Goal: Use online tool/utility: Utilize a website feature to perform a specific function

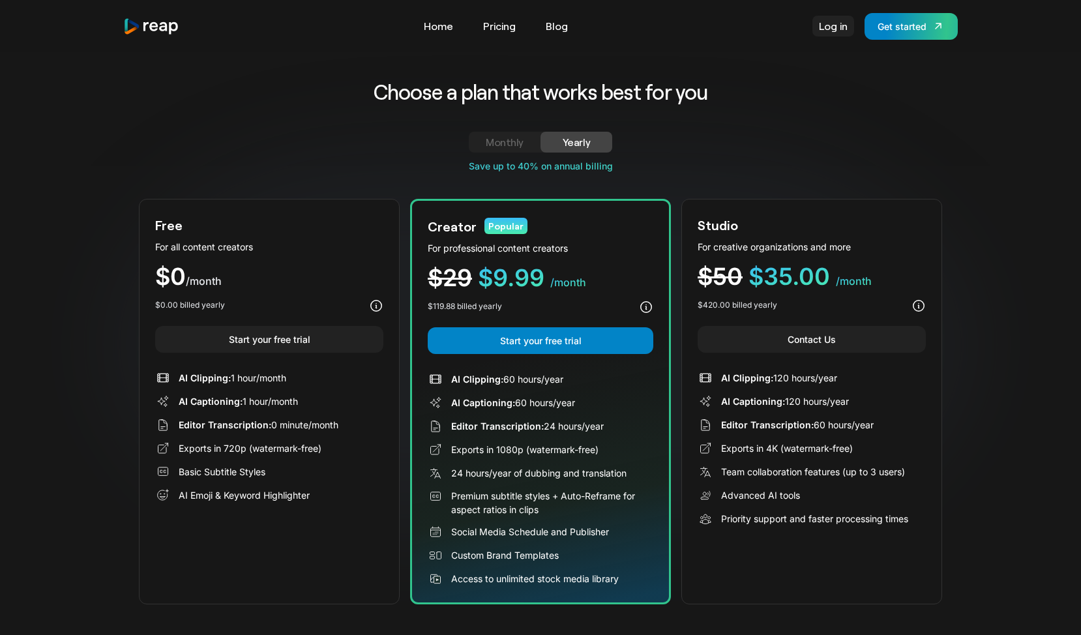
click at [839, 33] on link "Log in" at bounding box center [833, 26] width 42 height 21
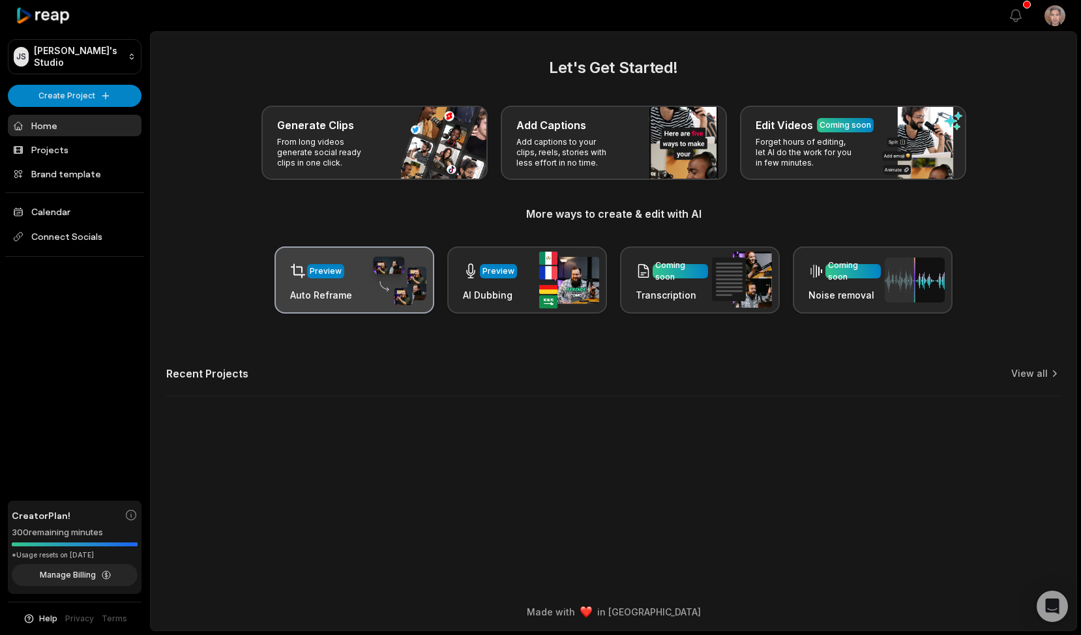
click at [367, 282] on img at bounding box center [396, 280] width 60 height 51
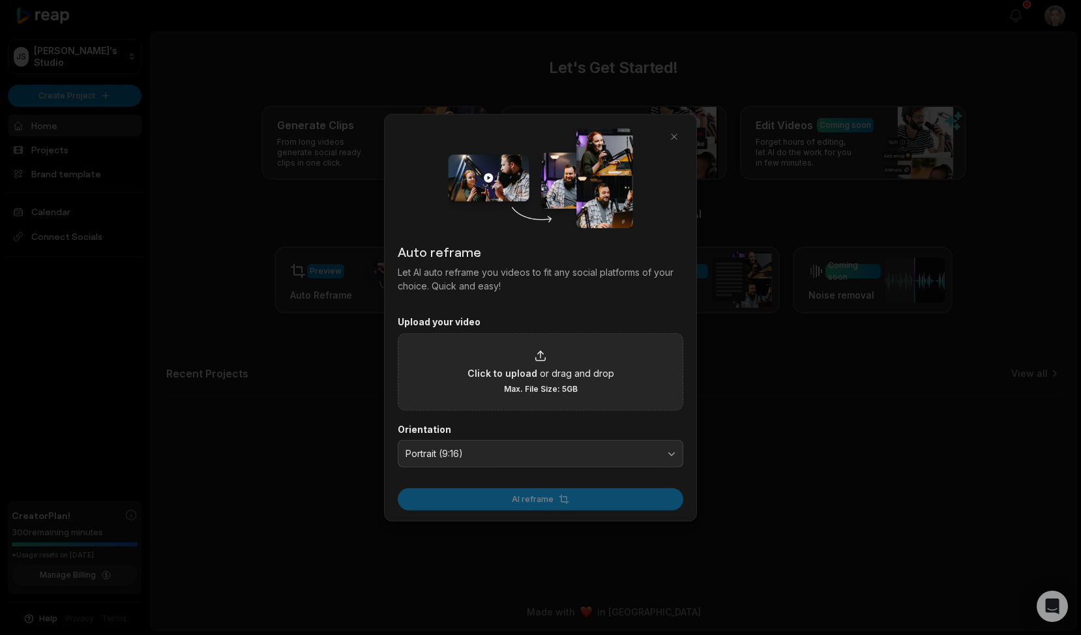
click at [489, 385] on div "Click to upload or drag and drop Max. File Size: 5GB" at bounding box center [540, 371] width 147 height 45
click at [0, 0] on input "Click to upload or drag and drop Max. File Size: 5GB" at bounding box center [0, 0] width 0 height 0
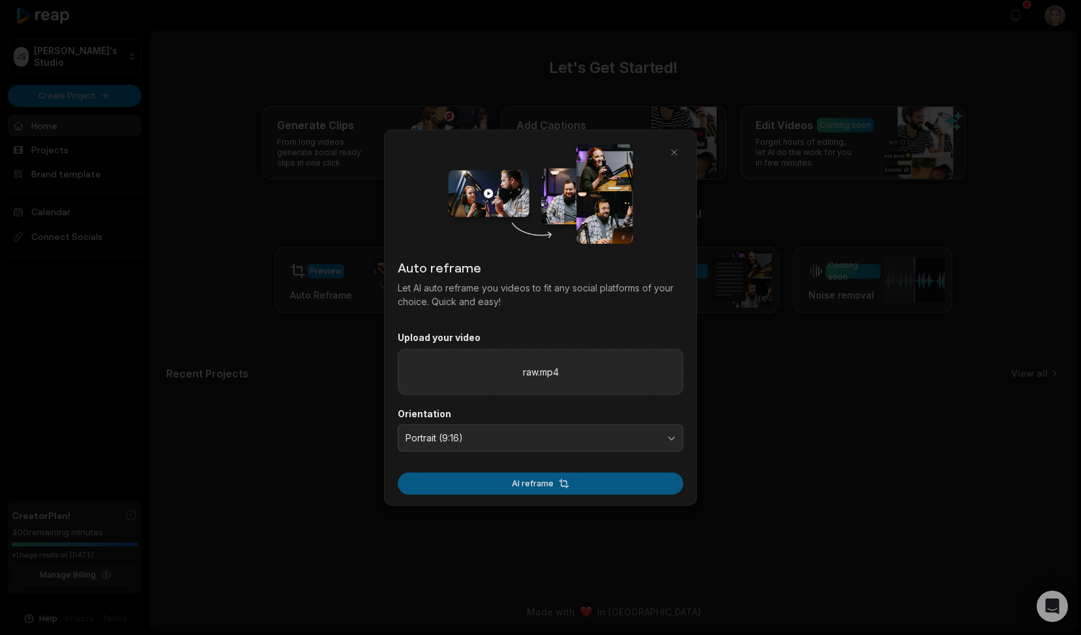
click at [536, 489] on button "AI reframe" at bounding box center [541, 483] width 286 height 22
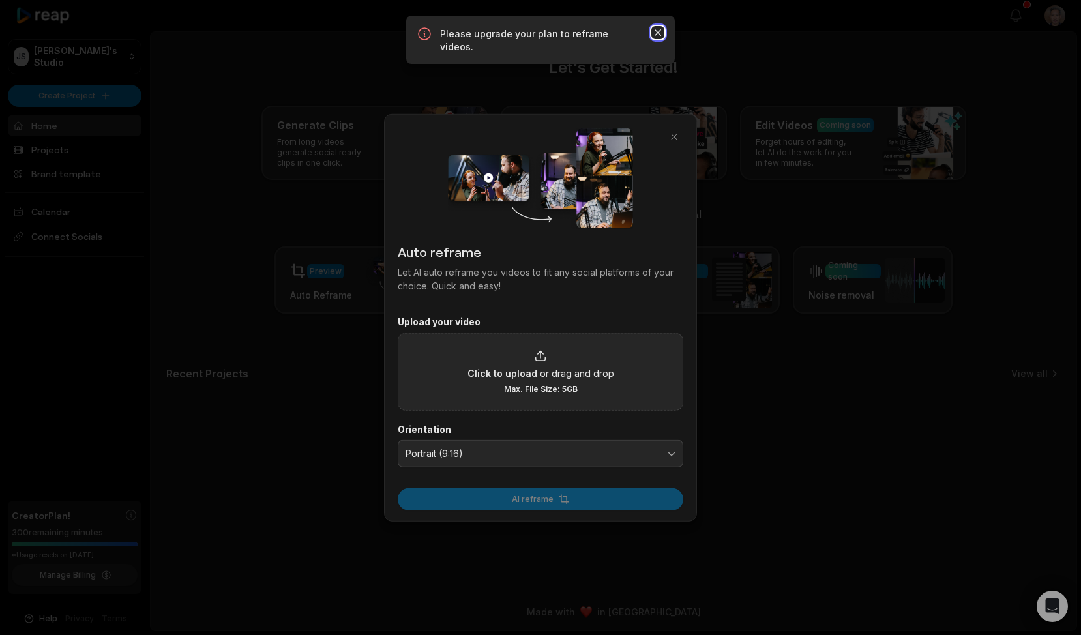
click at [657, 29] on icon "button" at bounding box center [657, 32] width 13 height 13
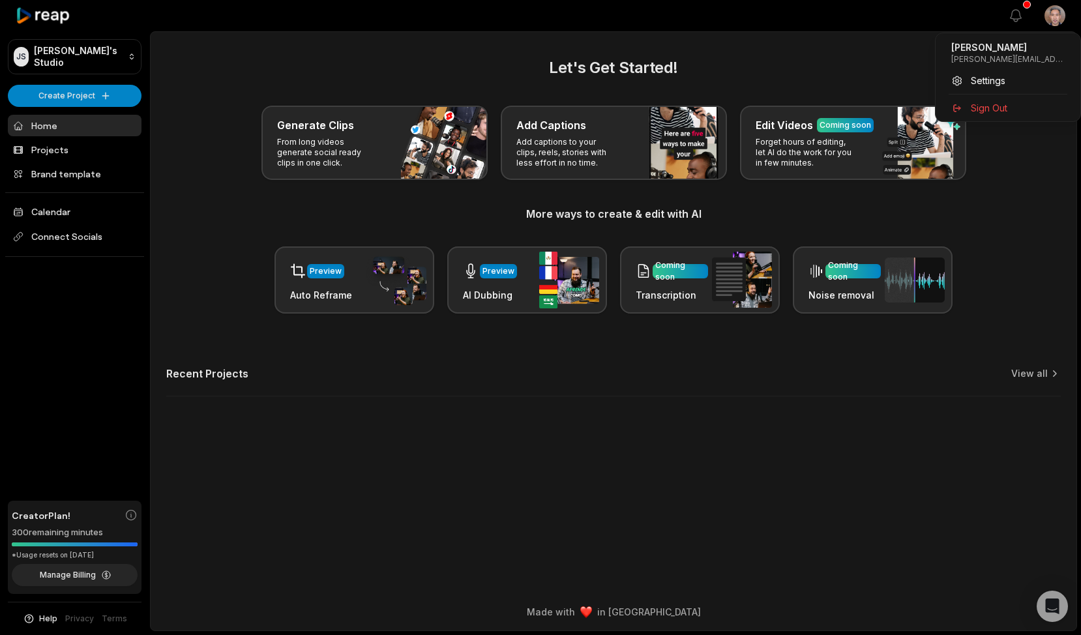
click at [1055, 20] on html "JS Joe's Studio Create Project Home Projects Brand template Calendar Connect So…" at bounding box center [540, 317] width 1081 height 635
click at [400, 287] on html "JS Joe's Studio Create Project Home Projects Brand template Calendar Connect So…" at bounding box center [540, 317] width 1081 height 635
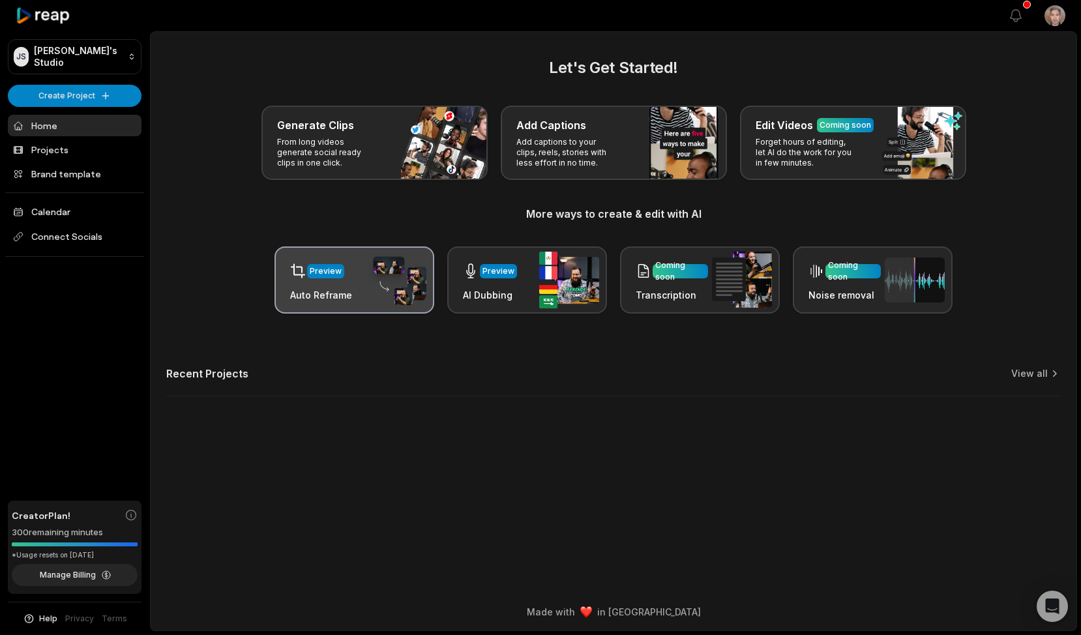
click at [344, 280] on div "Preview" at bounding box center [321, 270] width 62 height 27
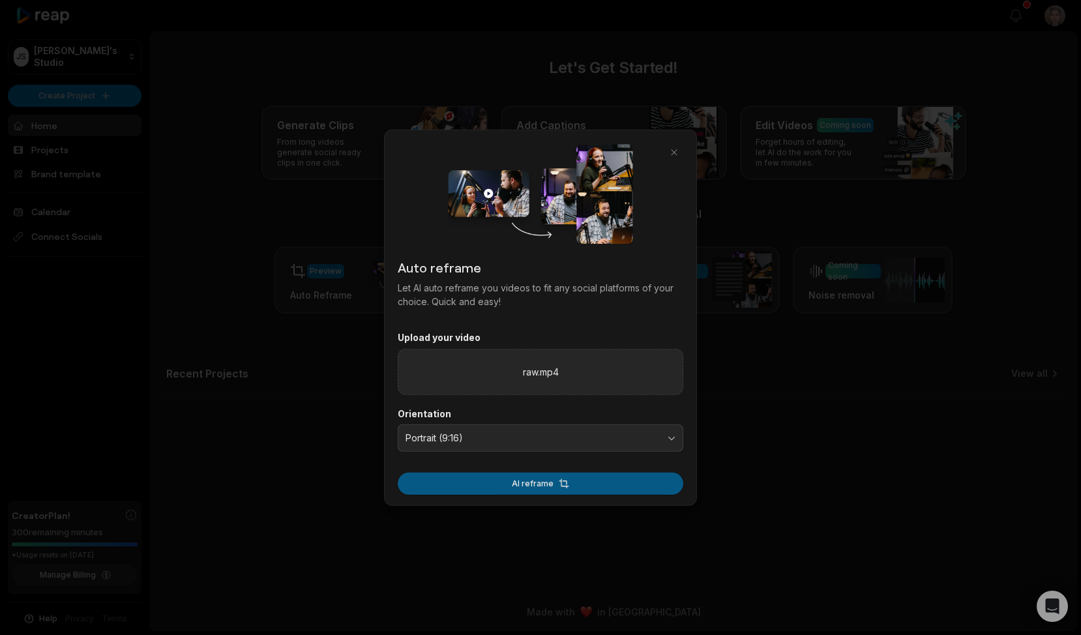
click at [575, 485] on button "AI reframe" at bounding box center [541, 483] width 286 height 22
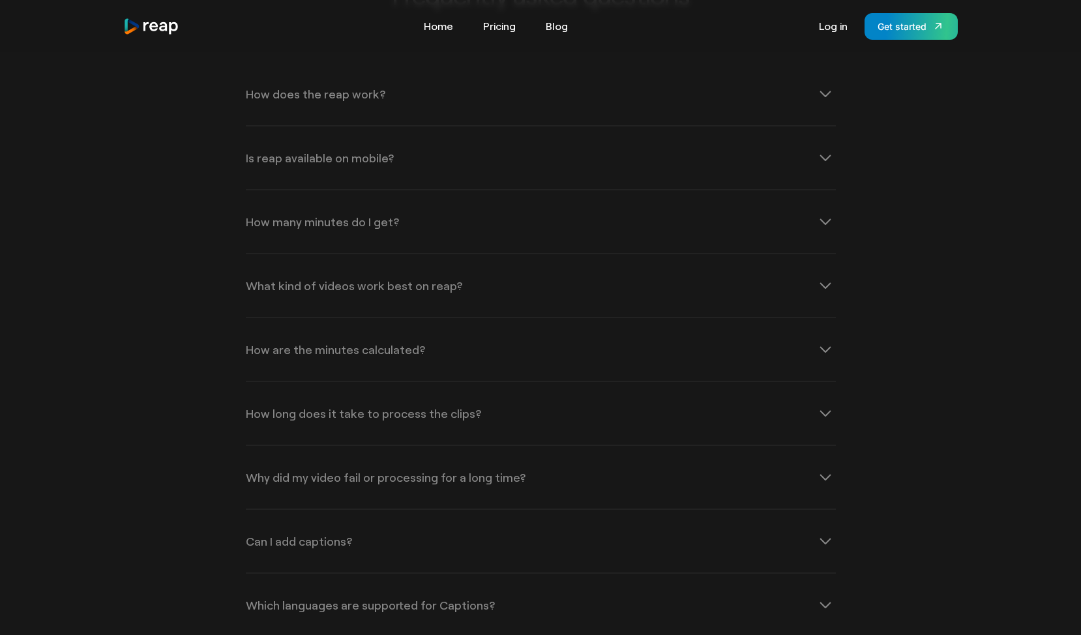
scroll to position [4852, 0]
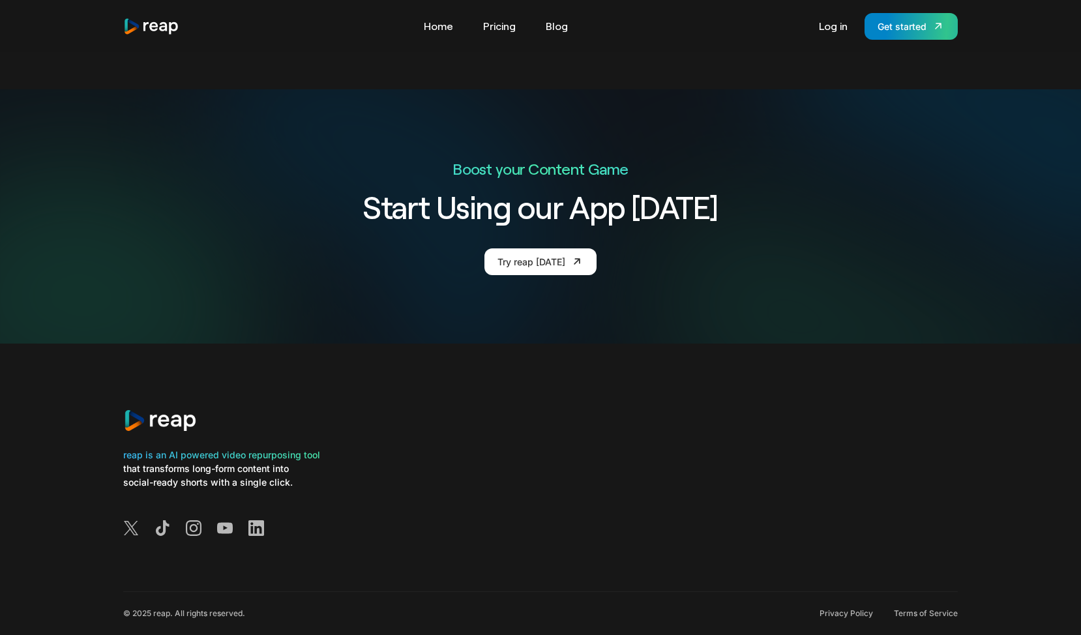
click at [265, 520] on div at bounding box center [540, 529] width 834 height 19
click at [257, 520] on icon at bounding box center [256, 528] width 16 height 16
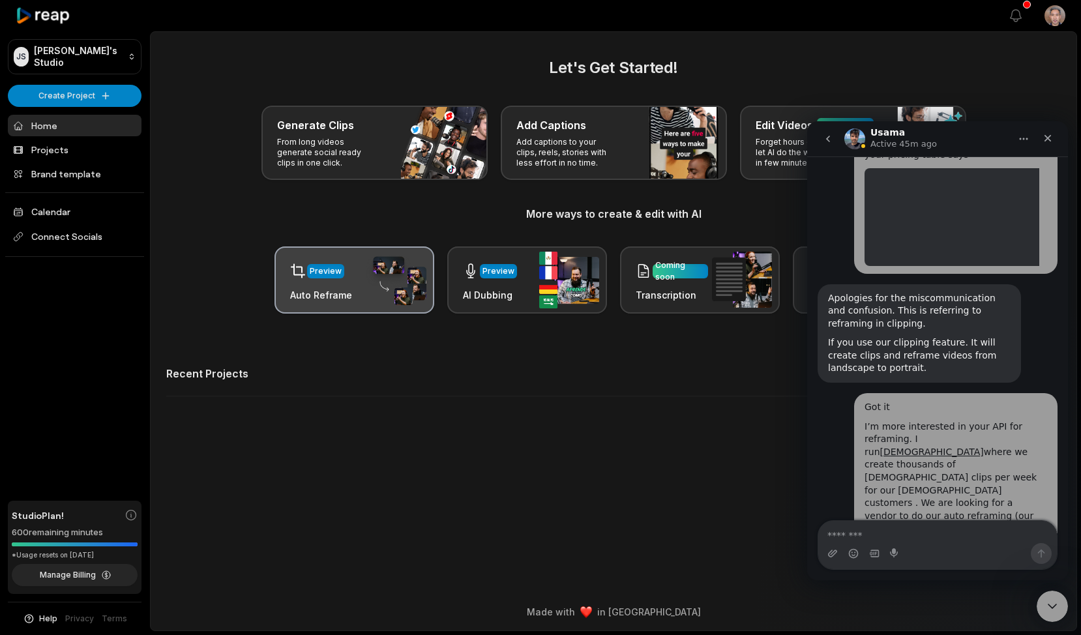
click at [345, 282] on div "Preview" at bounding box center [321, 270] width 62 height 27
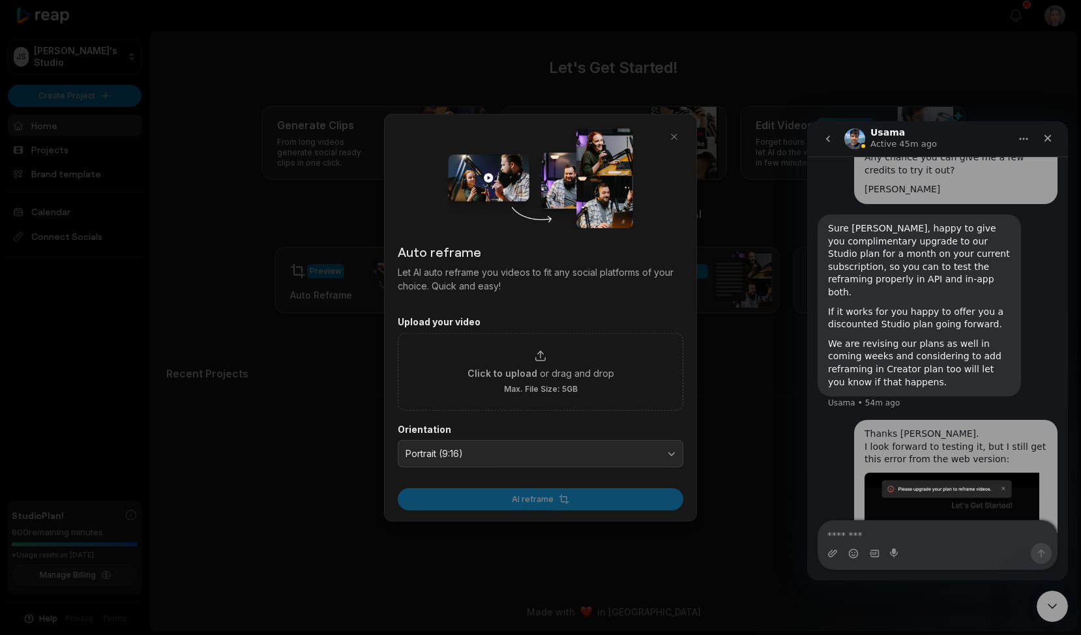
scroll to position [1042, 0]
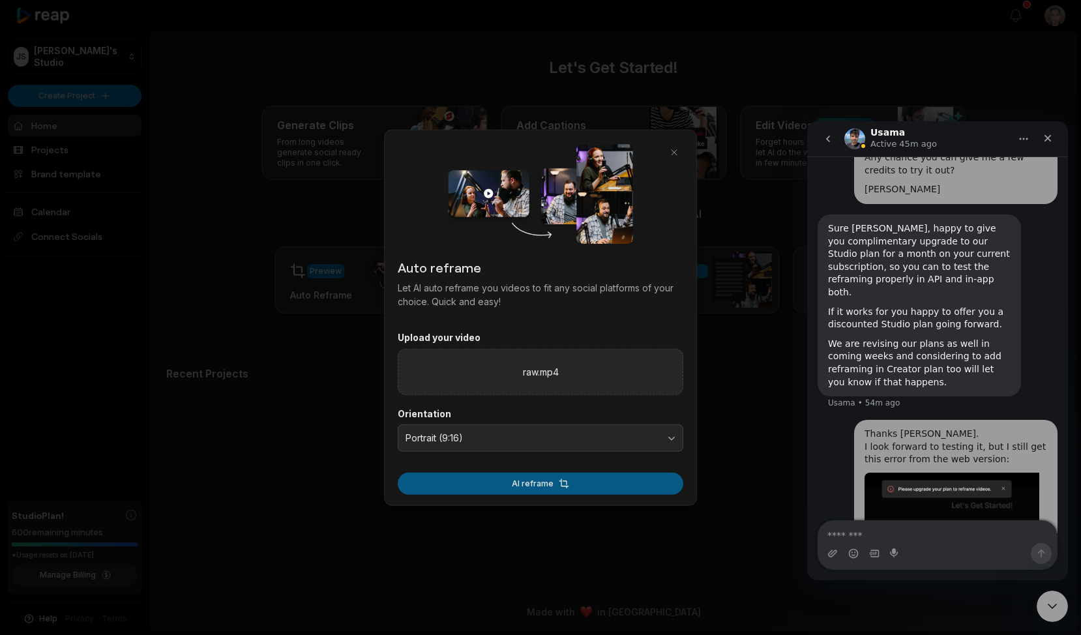
click at [519, 488] on button "AI reframe" at bounding box center [541, 483] width 286 height 22
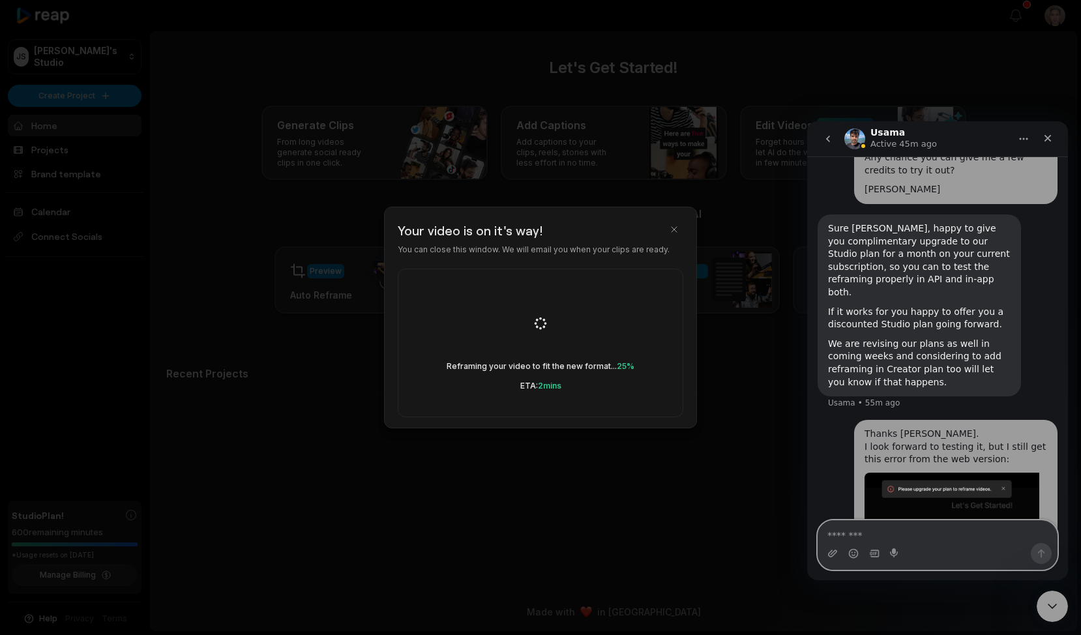
click at [870, 535] on textarea "Message…" at bounding box center [937, 532] width 239 height 22
type textarea "**********"
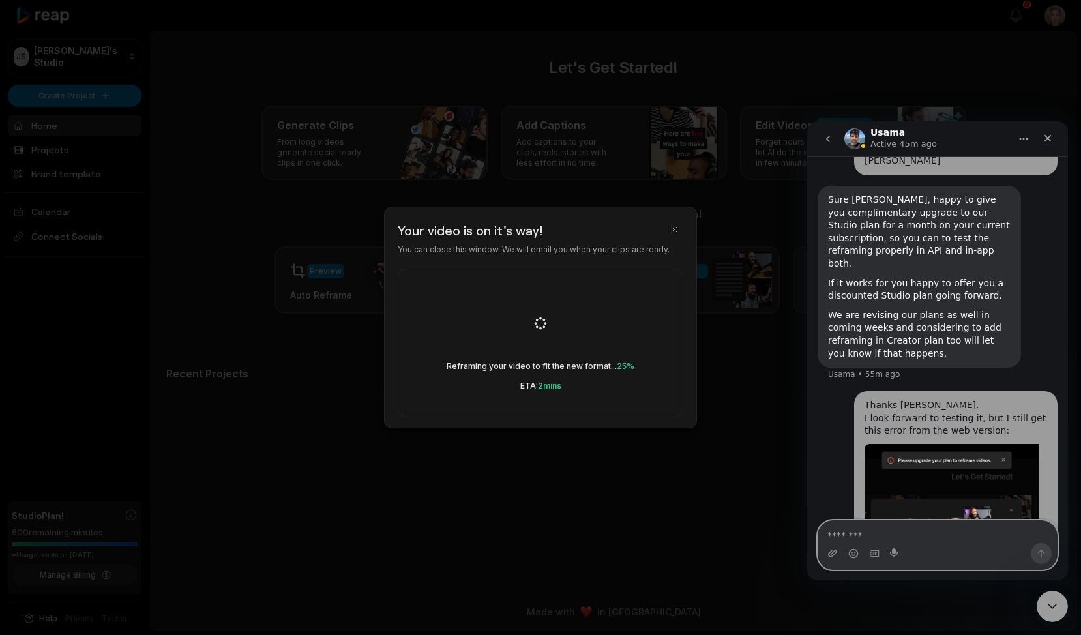
scroll to position [1072, 0]
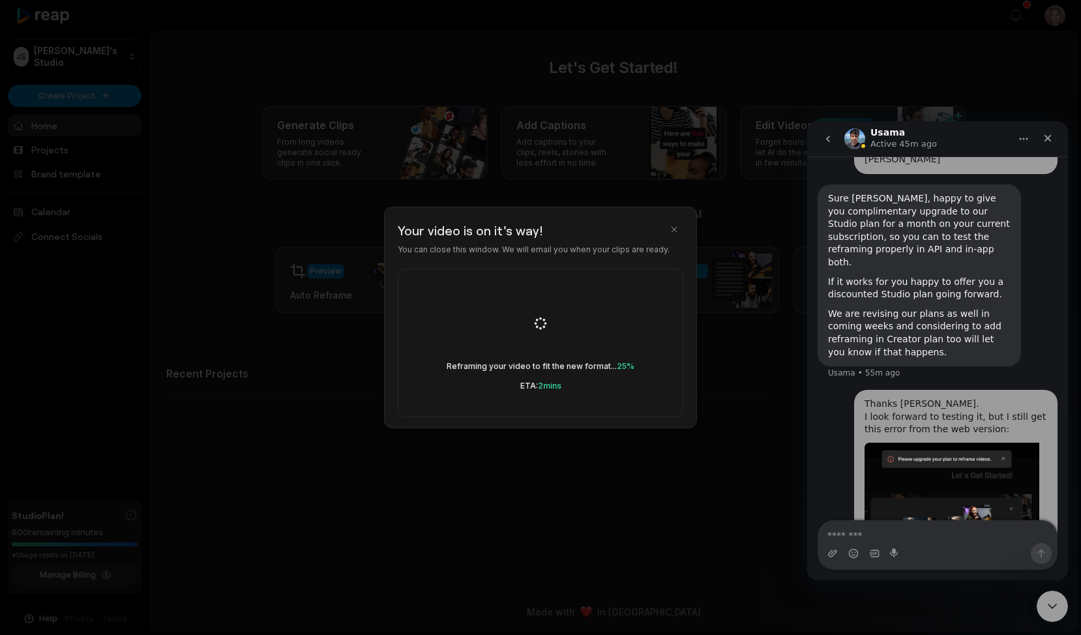
click at [651, 476] on body "JS Joe's Studio Create Project Home Projects Brand template Calendar Connect So…" at bounding box center [540, 317] width 1081 height 635
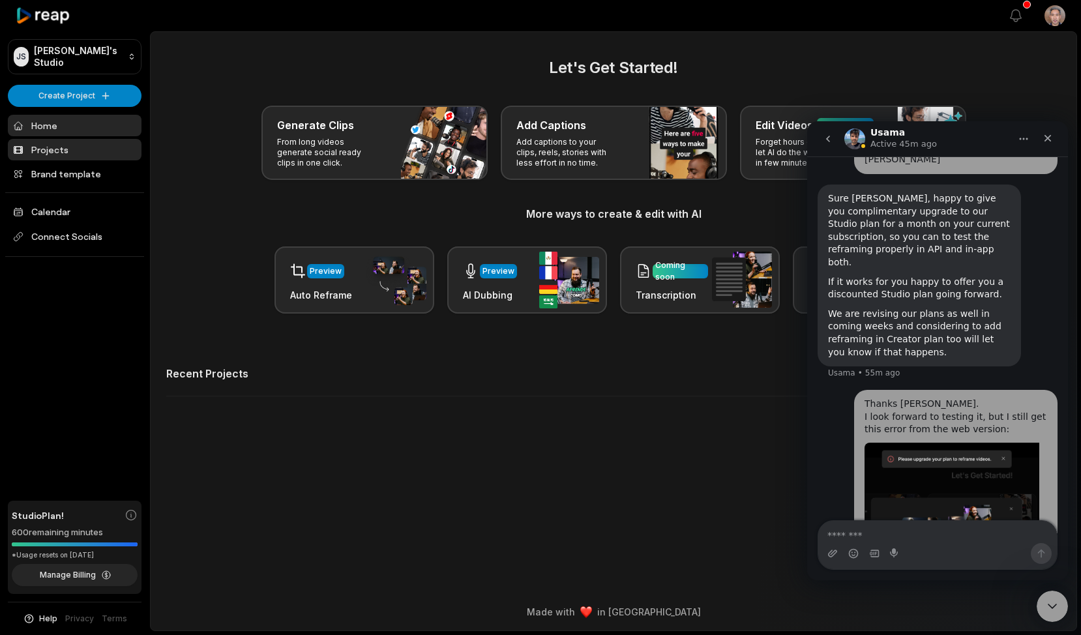
click at [50, 151] on link "Projects" at bounding box center [75, 150] width 134 height 22
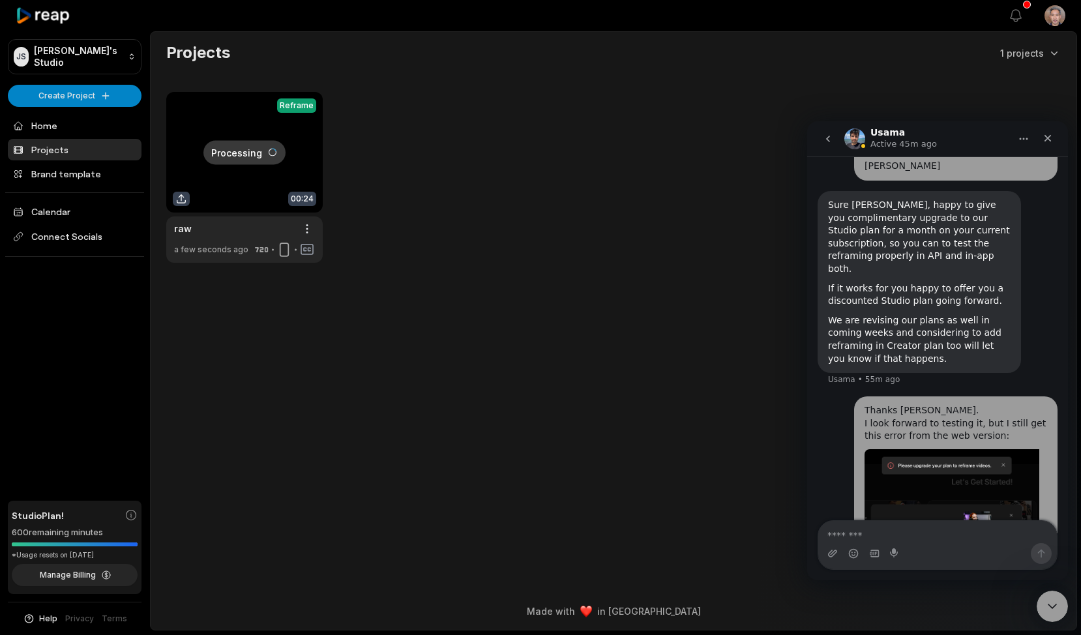
scroll to position [1072, 0]
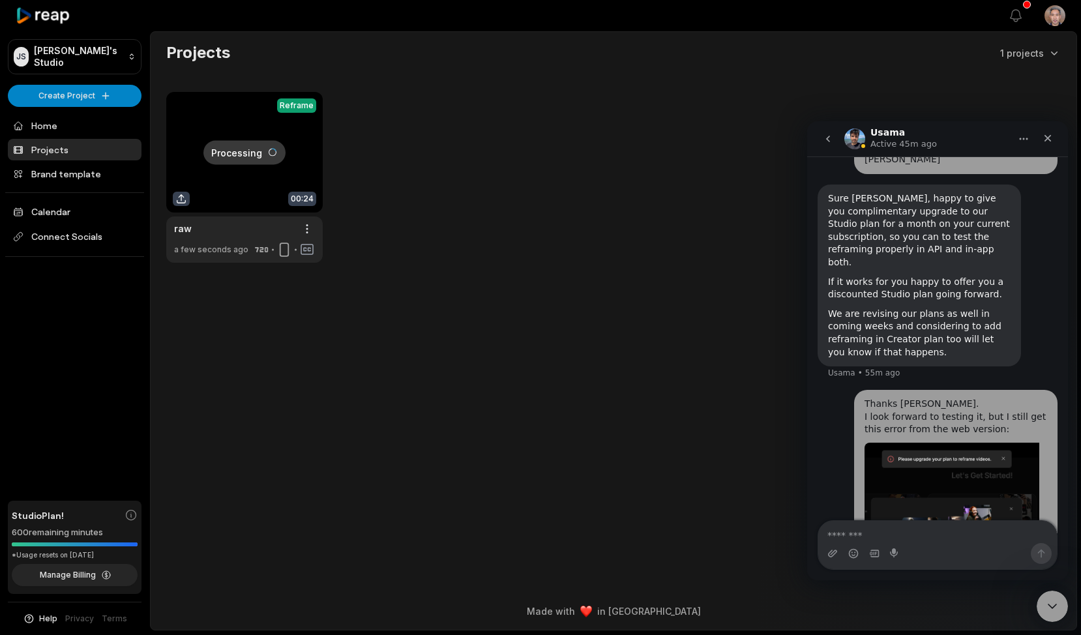
click at [660, 417] on main "Projects 1 projects Processing Reframe 00:24 raw Open options a few seconds ago" at bounding box center [614, 291] width 926 height 519
click at [608, 357] on main "Projects 1 projects Processing Reframe 00:24 raw Open options a few seconds ago" at bounding box center [614, 291] width 926 height 519
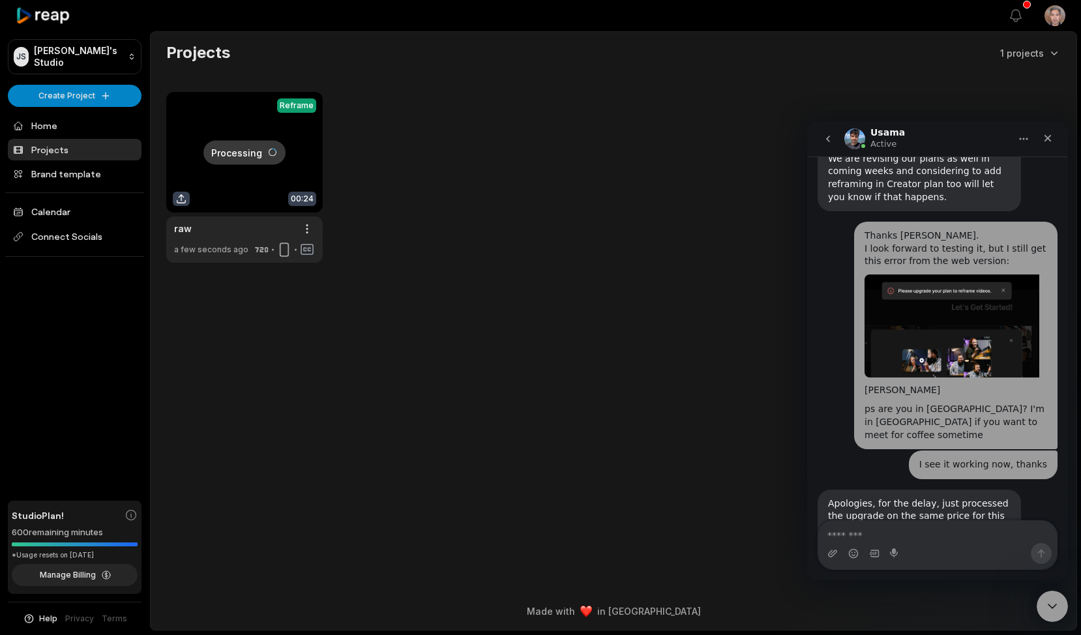
scroll to position [1238, 0]
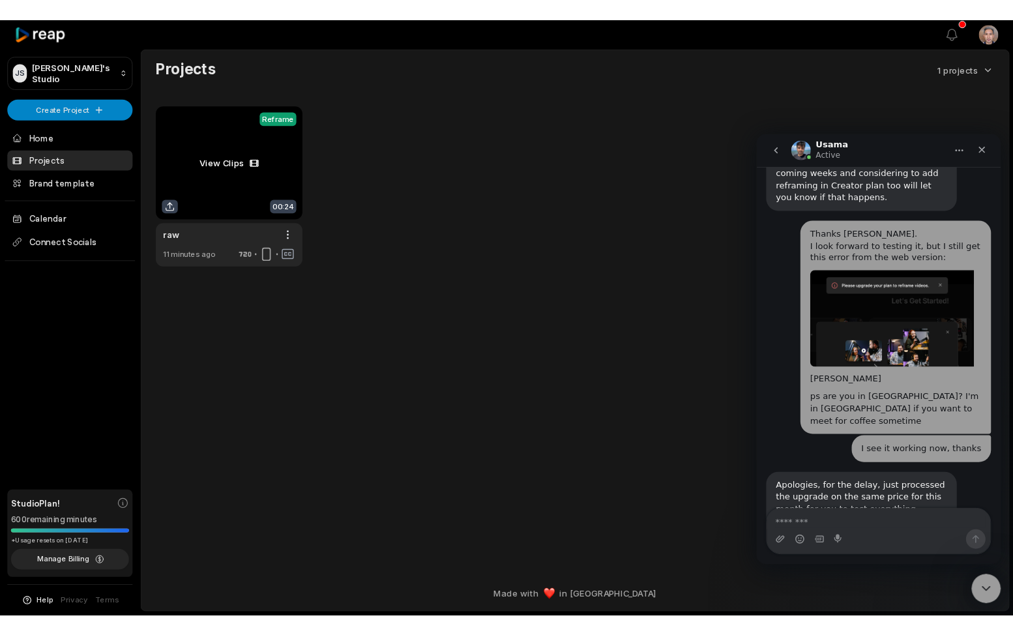
scroll to position [1238, 0]
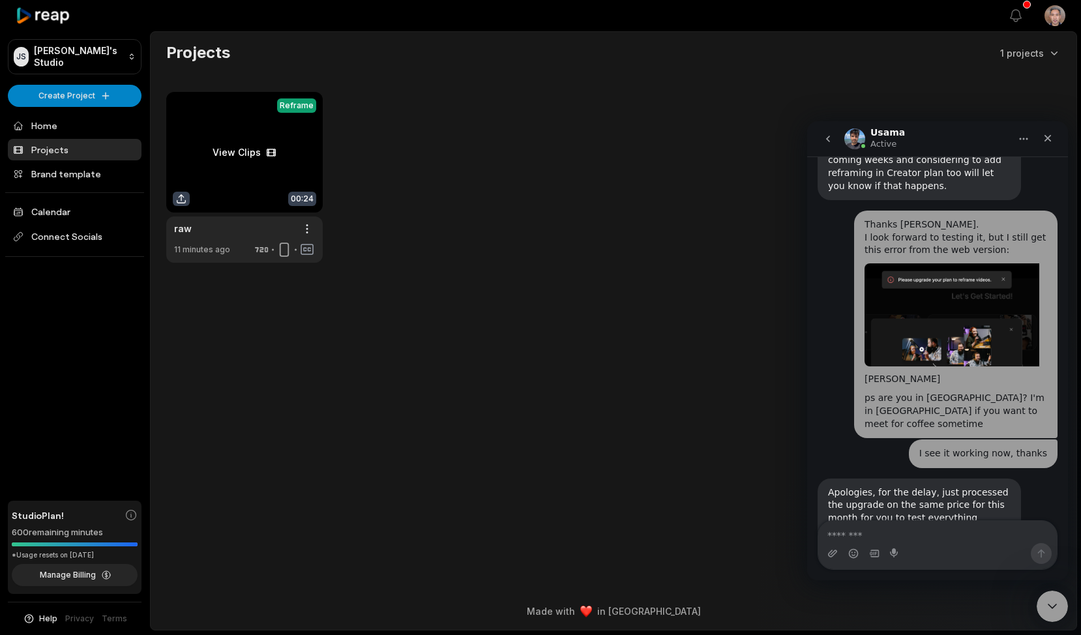
click at [257, 158] on link at bounding box center [244, 177] width 156 height 171
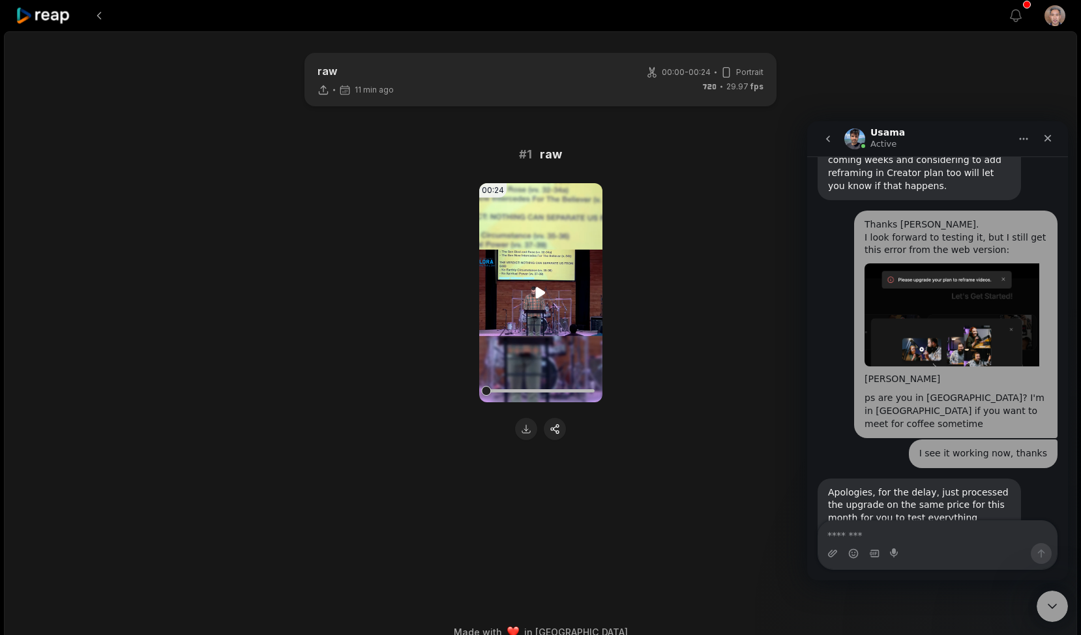
click at [538, 286] on icon at bounding box center [541, 293] width 16 height 16
click at [521, 430] on button at bounding box center [526, 429] width 22 height 22
click at [302, 499] on main "raw 11 min ago 00:00 - 00:24 Portrait 29.97 fps # 1 raw 00:24 Your browser does…" at bounding box center [540, 305] width 631 height 504
click at [870, 537] on textarea "Message…" at bounding box center [937, 532] width 239 height 22
click at [341, 332] on div "00:24 Your browser does not support mp4 format." at bounding box center [540, 311] width 631 height 257
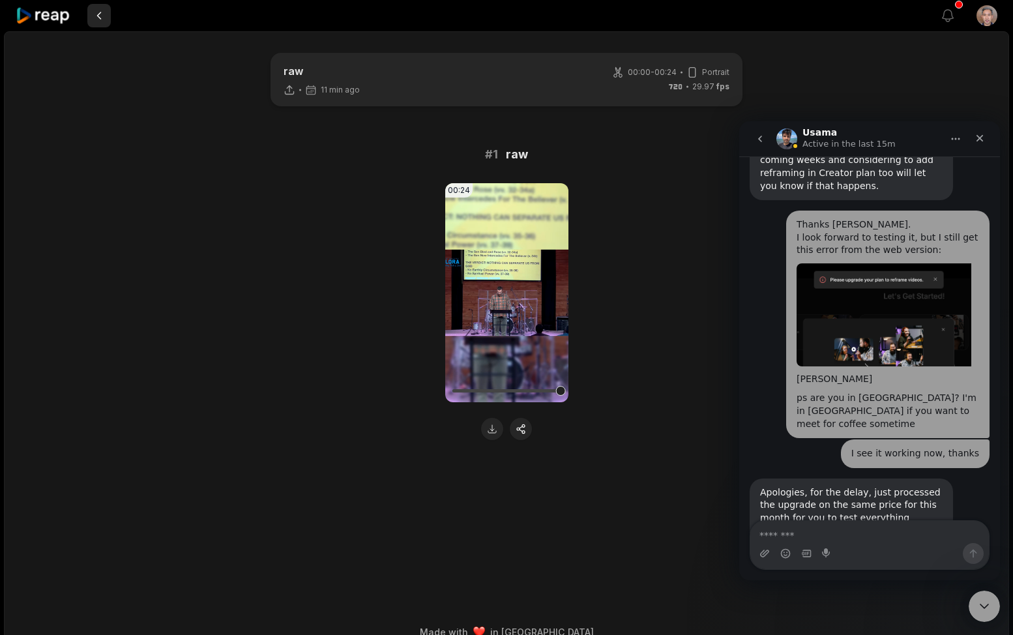
click at [100, 12] on button at bounding box center [98, 15] width 23 height 23
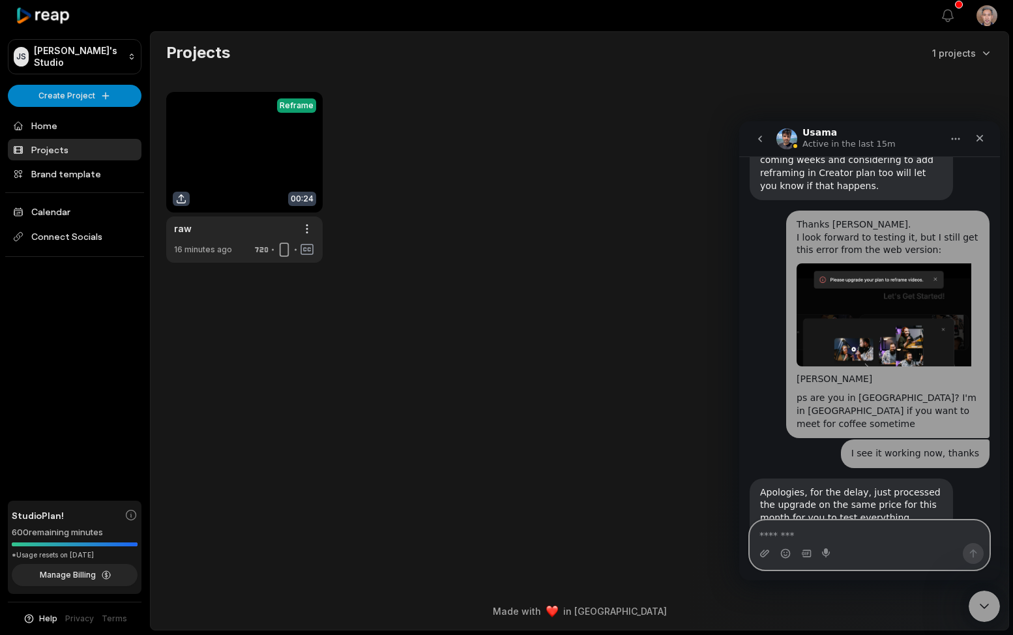
click at [855, 533] on textarea "Message…" at bounding box center [869, 532] width 239 height 22
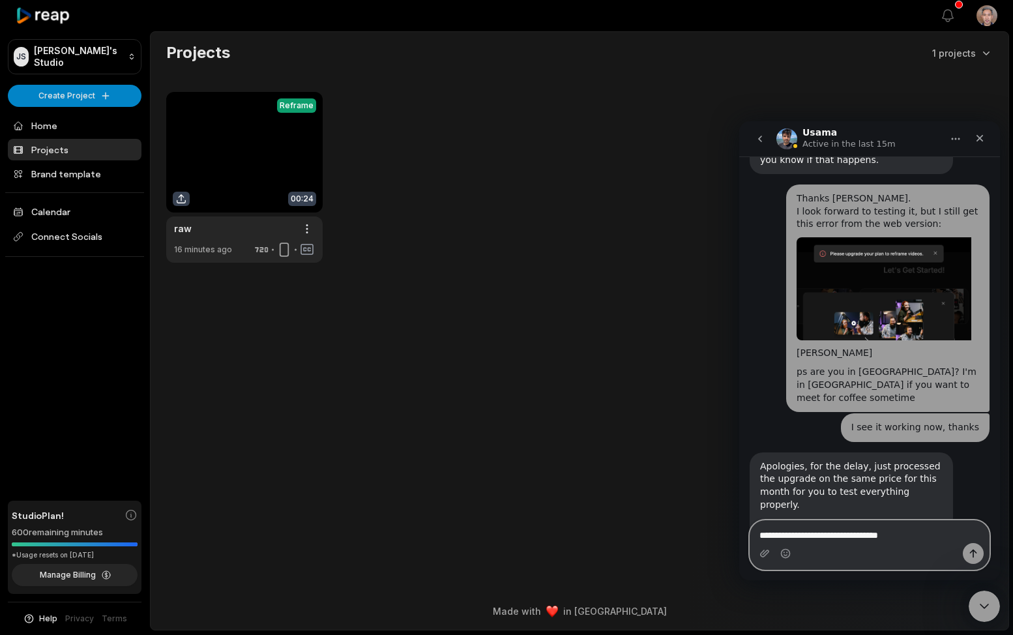
paste textarea "**********"
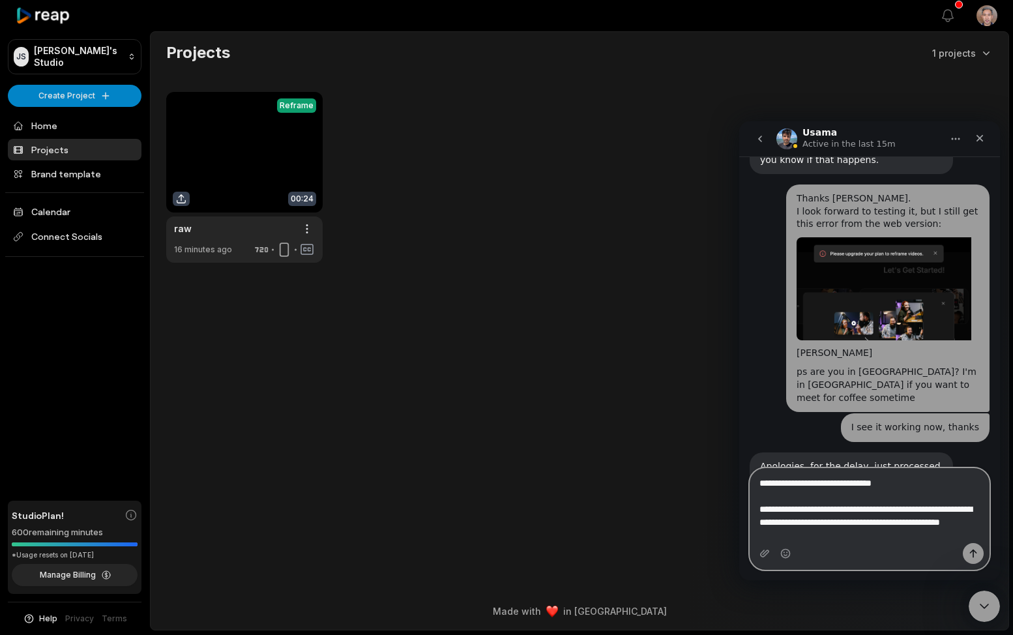
scroll to position [1291, 0]
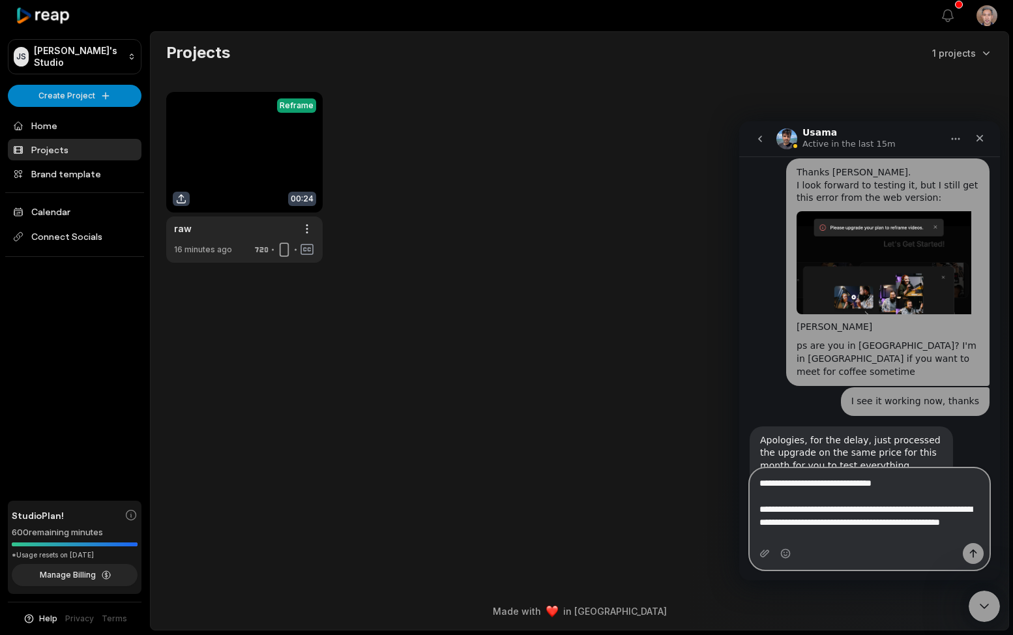
drag, startPoint x: 803, startPoint y: 513, endPoint x: 791, endPoint y: 523, distance: 15.7
click at [791, 523] on textarea "**********" at bounding box center [869, 506] width 239 height 74
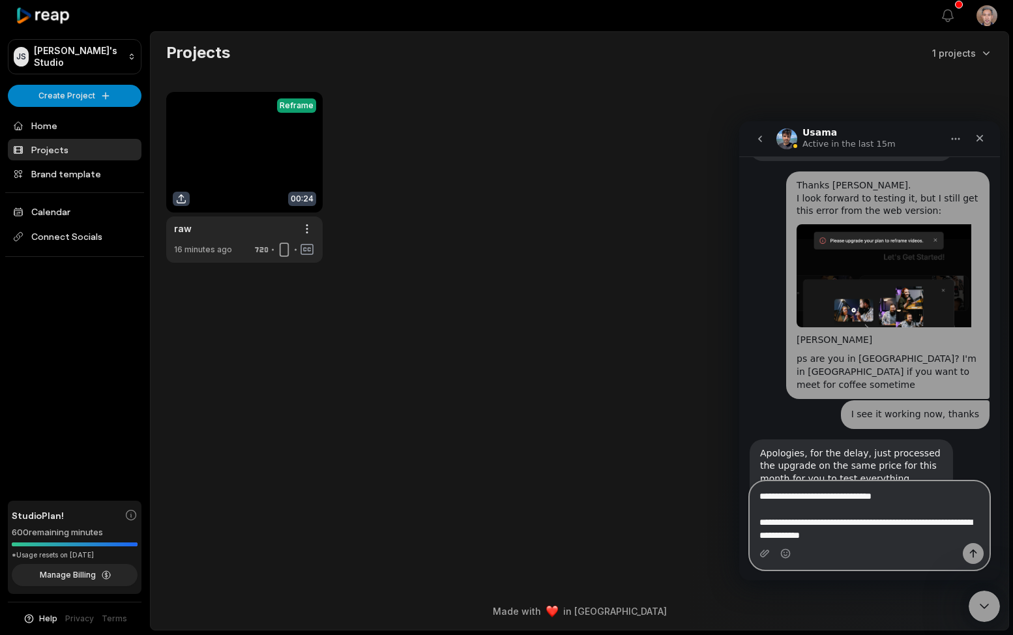
click at [912, 533] on textarea "**********" at bounding box center [869, 512] width 239 height 61
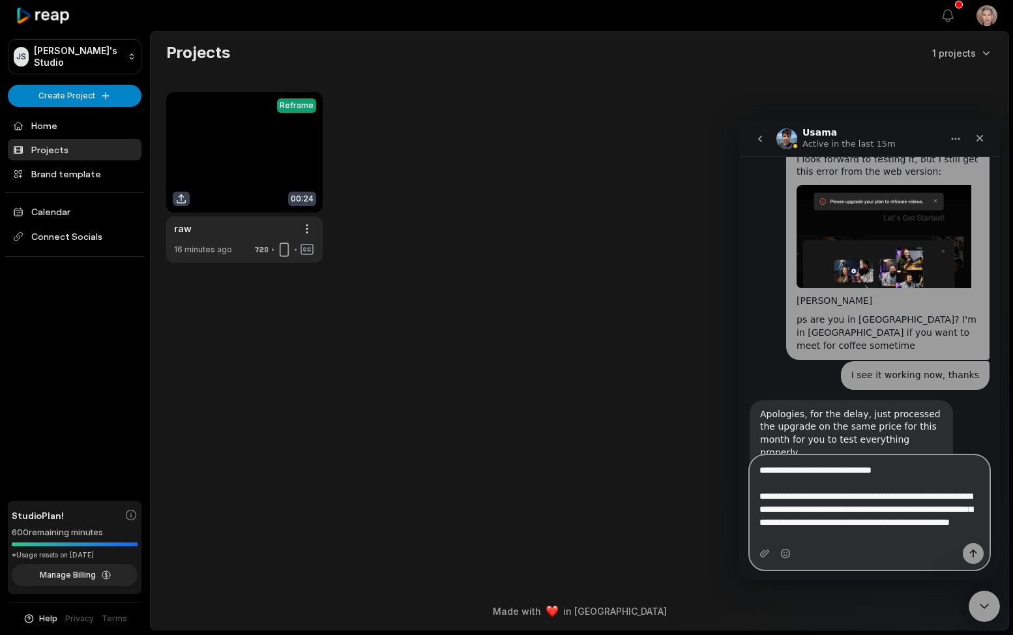
scroll to position [1319, 0]
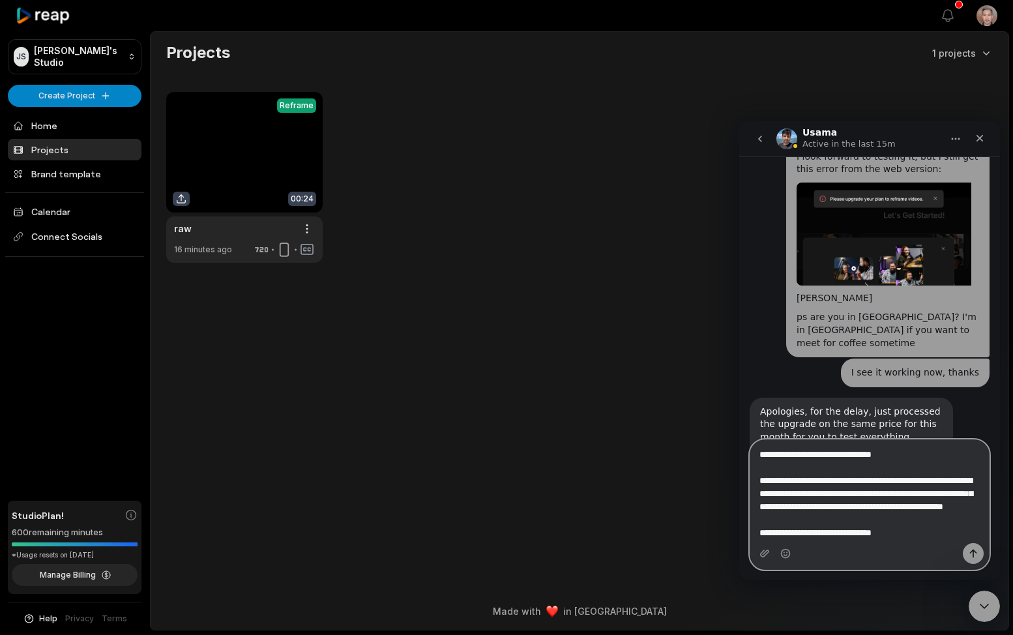
paste textarea "**********"
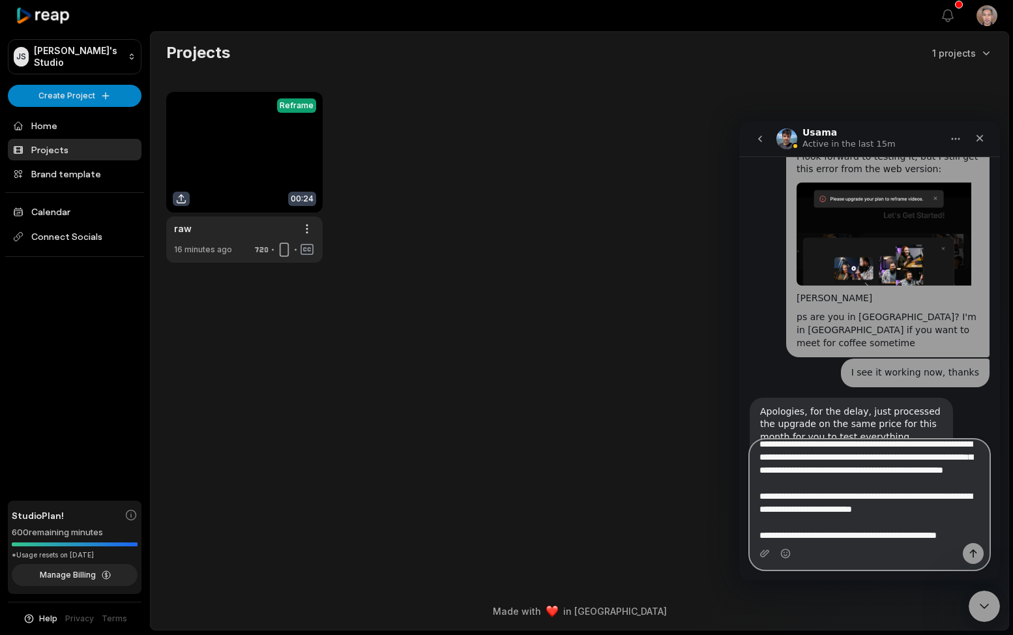
scroll to position [73, 0]
type textarea "**********"
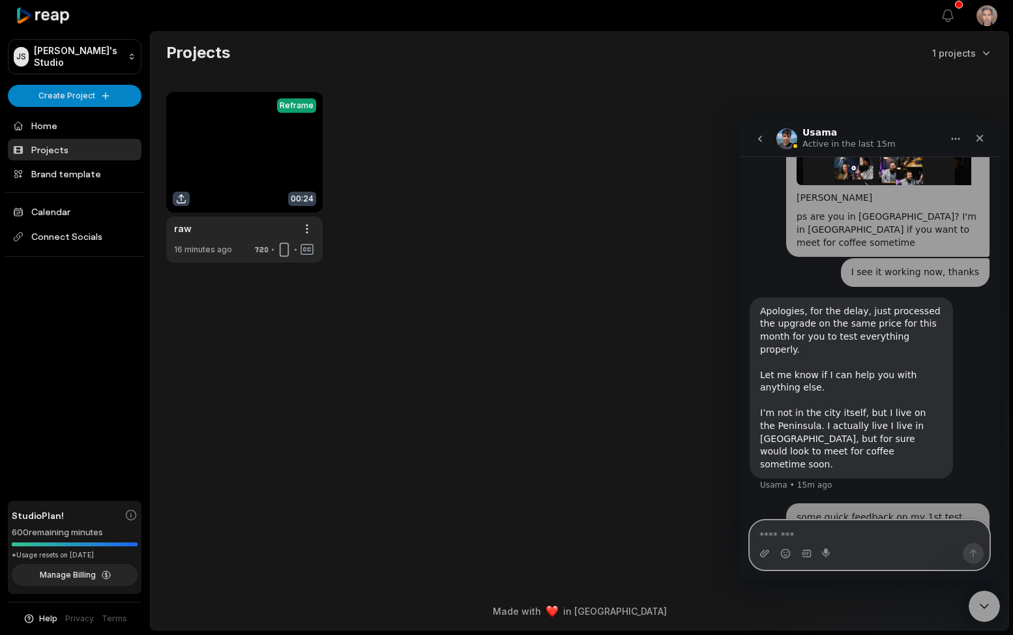
scroll to position [1425, 0]
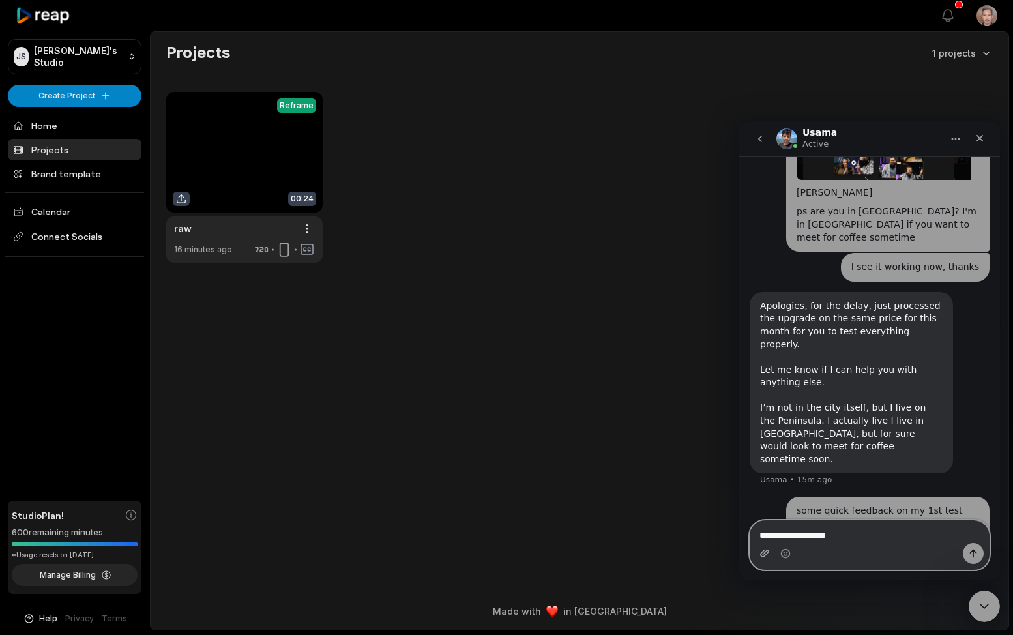
type textarea "**********"
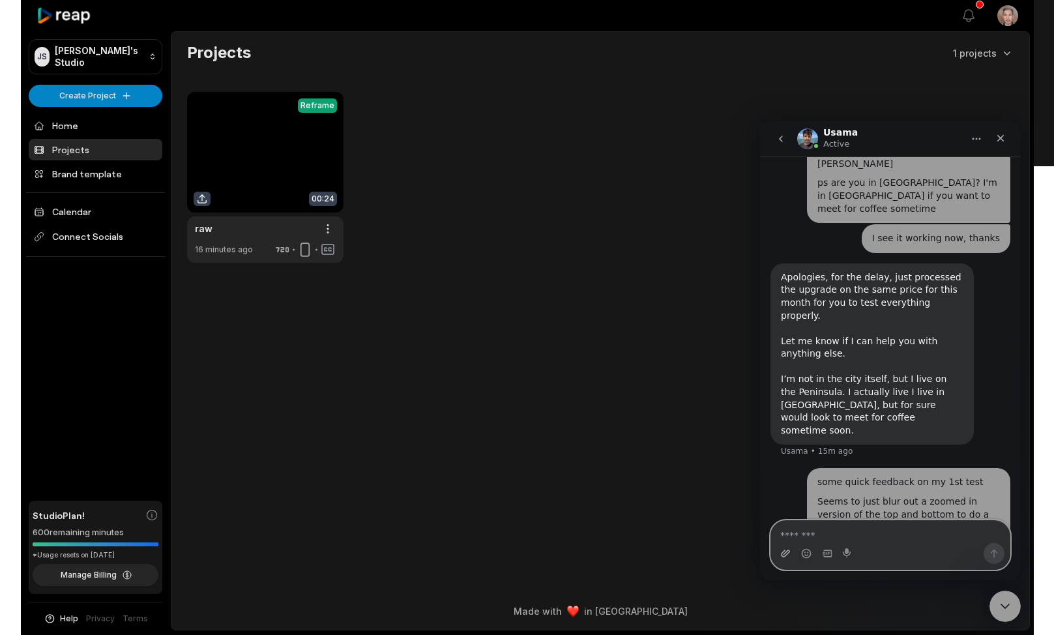
scroll to position [1455, 0]
